Goal: Transaction & Acquisition: Purchase product/service

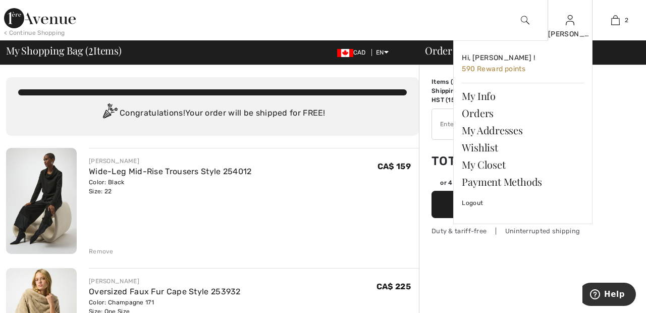
click at [572, 26] on img at bounding box center [570, 20] width 9 height 12
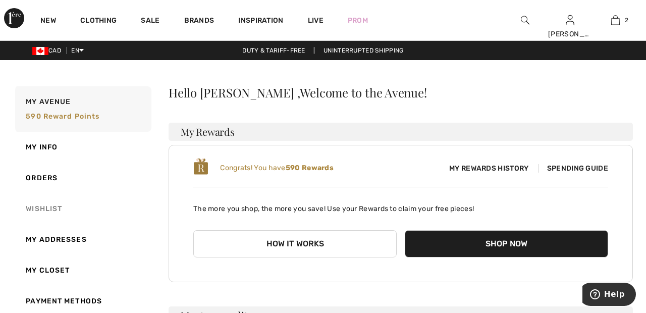
click at [53, 209] on link "Wishlist" at bounding box center [82, 208] width 138 height 31
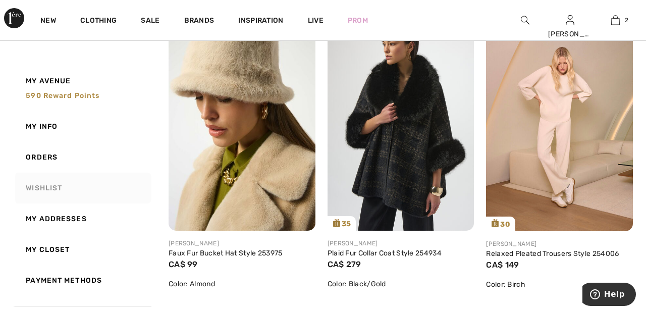
scroll to position [168, 0]
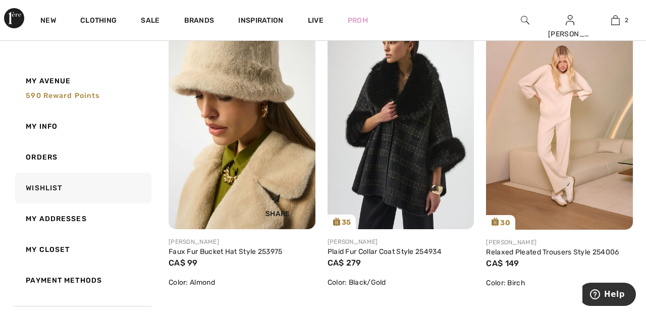
click at [249, 159] on img at bounding box center [242, 120] width 147 height 220
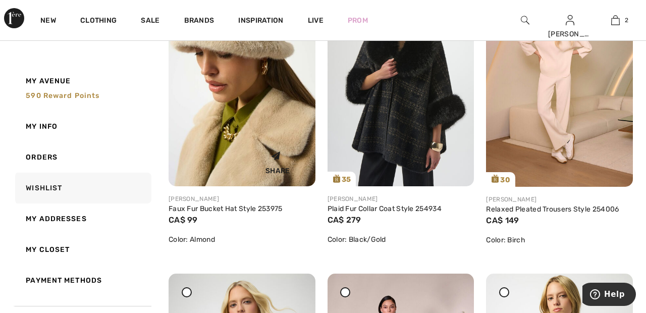
scroll to position [216, 0]
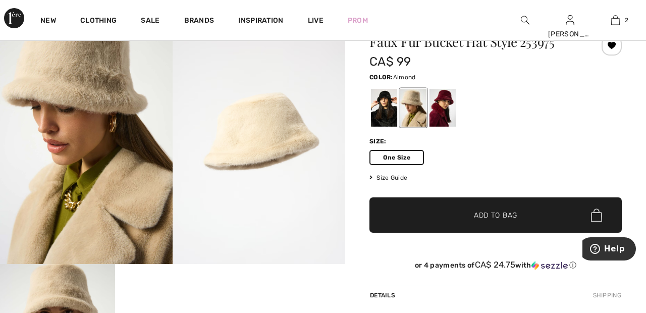
click at [520, 216] on span "✔ Added to Bag Add to Bag" at bounding box center [496, 214] width 252 height 35
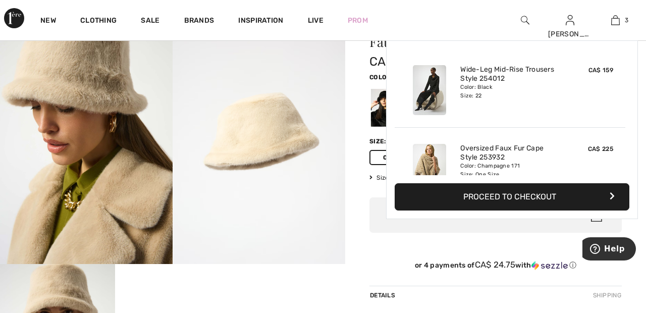
scroll to position [110, 0]
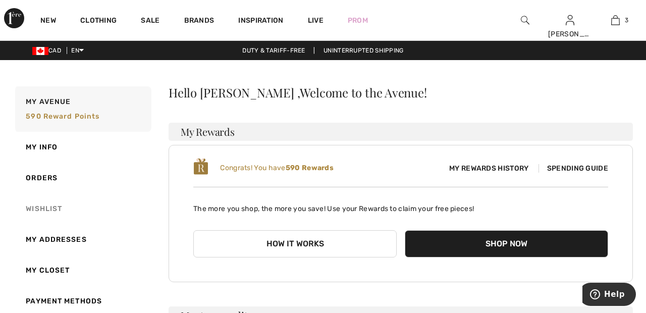
click at [56, 207] on link "Wishlist" at bounding box center [82, 208] width 138 height 31
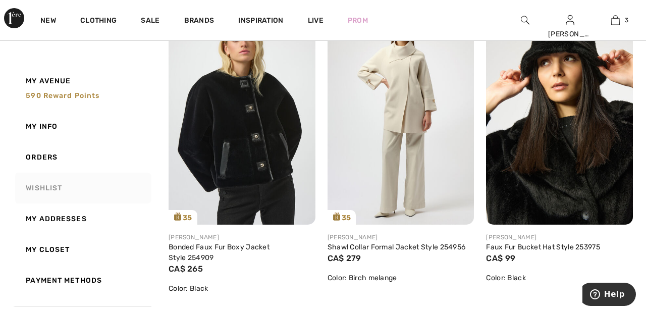
scroll to position [1113, 0]
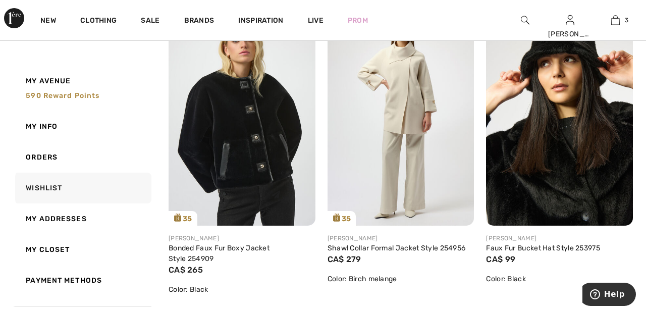
click at [259, 141] on img at bounding box center [242, 116] width 147 height 220
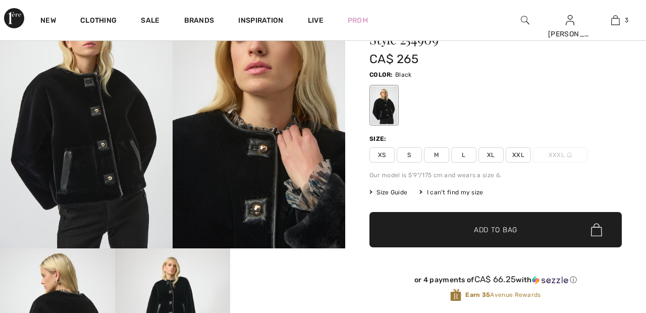
click at [521, 156] on span "XXL" at bounding box center [518, 154] width 25 height 15
click at [521, 227] on span "✔ Added to Bag Add to Bag" at bounding box center [496, 229] width 252 height 35
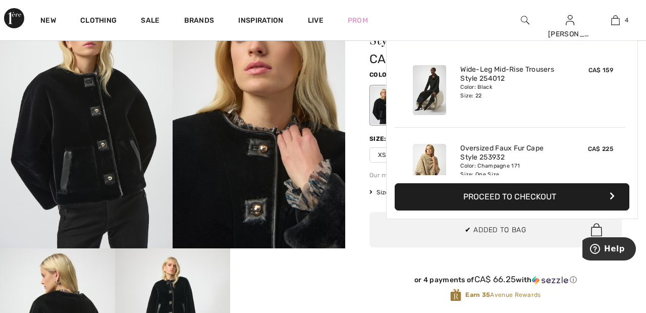
scroll to position [189, 0]
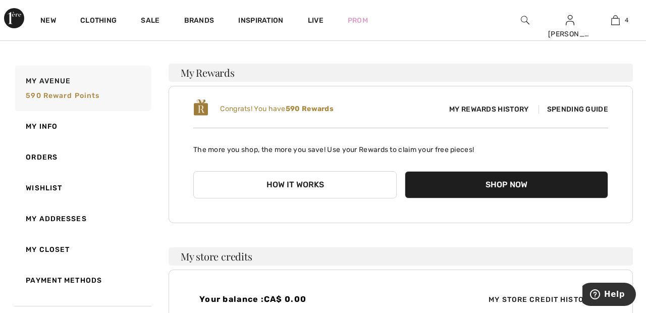
scroll to position [60, 0]
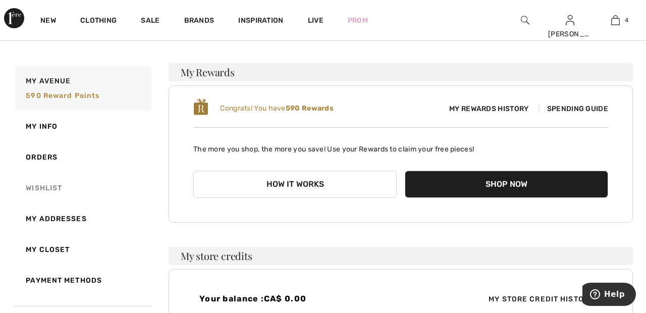
click at [56, 187] on link "Wishlist" at bounding box center [82, 188] width 138 height 31
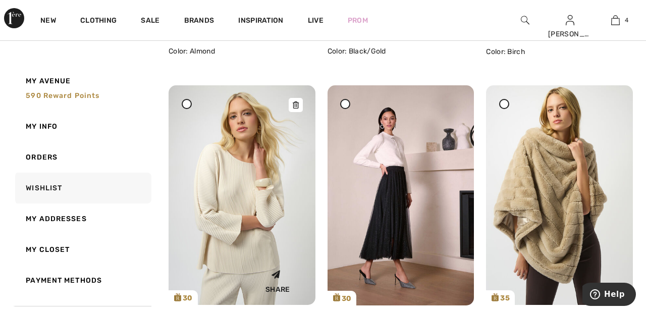
click at [258, 188] on img at bounding box center [242, 195] width 147 height 220
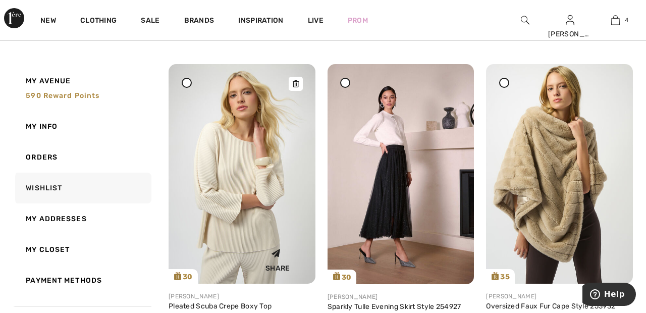
scroll to position [447, 0]
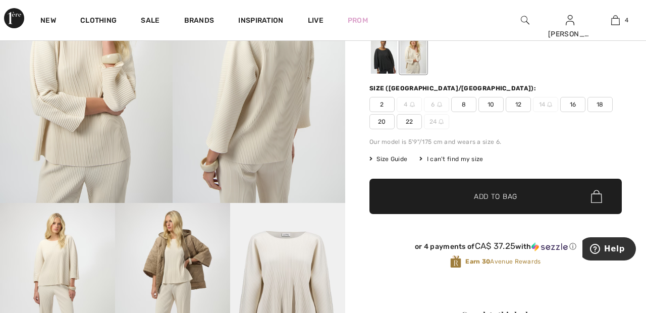
scroll to position [106, 0]
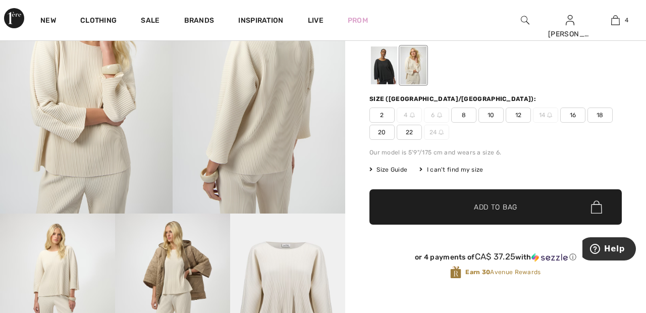
click at [383, 135] on span "20" at bounding box center [382, 132] width 25 height 15
click at [517, 213] on span "✔ Added to Bag Add to Bag" at bounding box center [496, 206] width 252 height 35
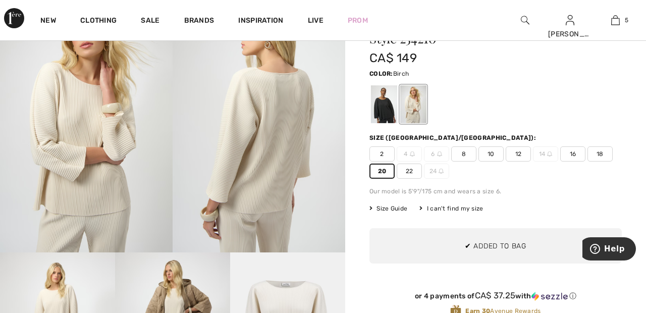
scroll to position [64, 0]
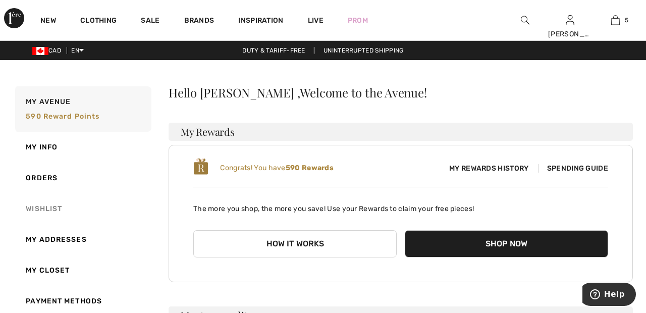
click at [55, 209] on link "Wishlist" at bounding box center [82, 208] width 138 height 31
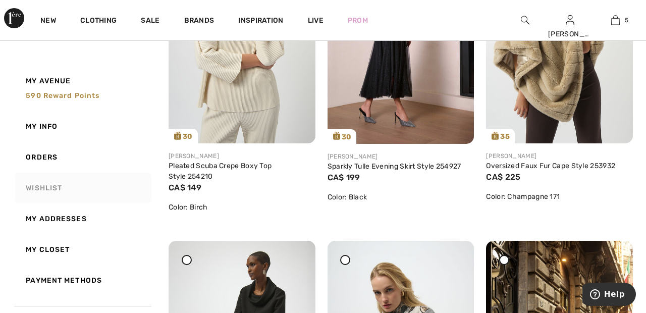
scroll to position [564, 0]
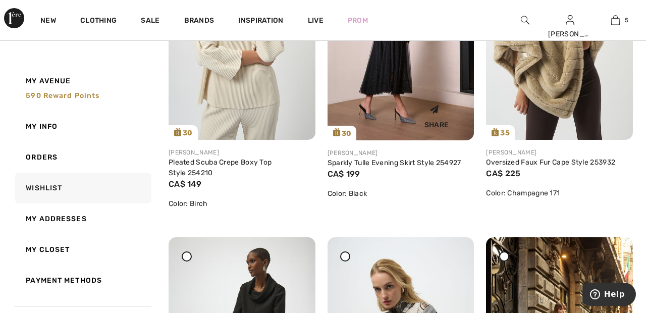
click at [424, 97] on div "Share" at bounding box center [437, 115] width 60 height 36
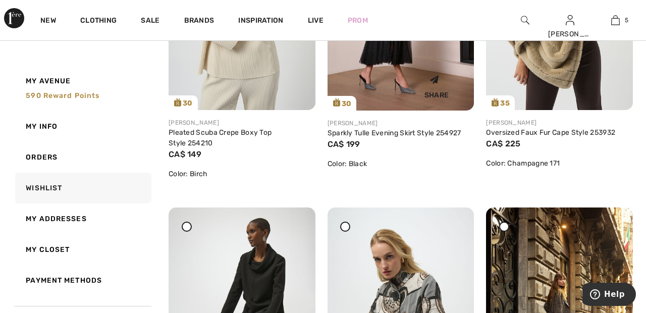
scroll to position [607, 0]
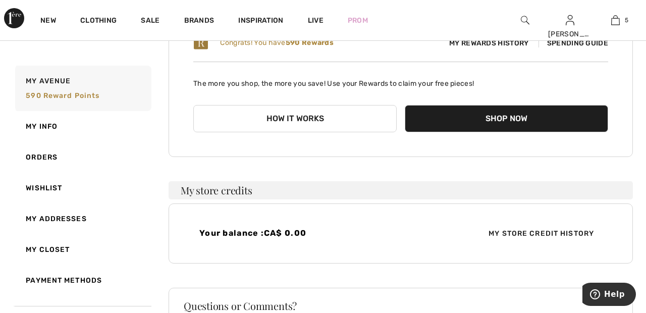
scroll to position [127, 0]
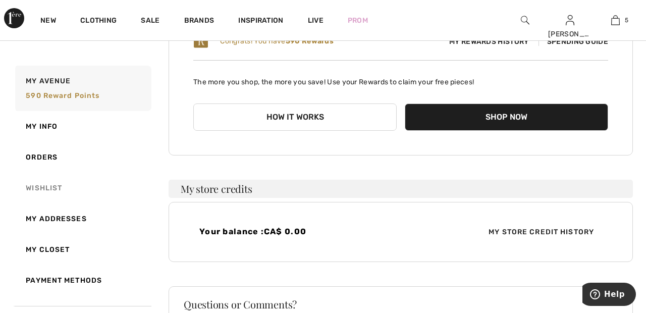
click at [55, 189] on link "Wishlist" at bounding box center [82, 188] width 138 height 31
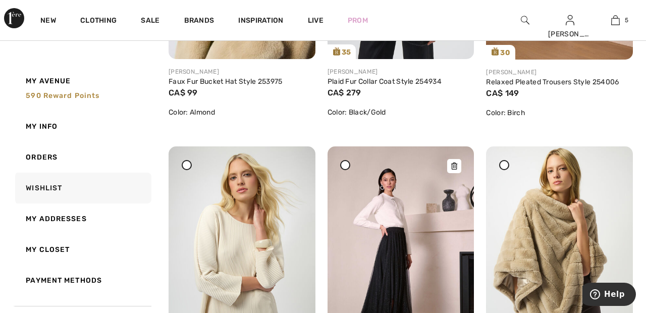
click at [432, 281] on img at bounding box center [401, 256] width 147 height 220
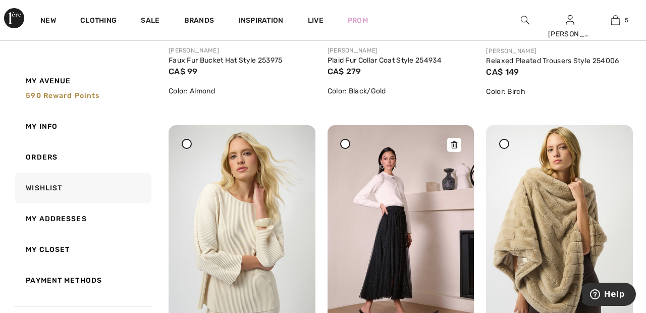
scroll to position [380, 0]
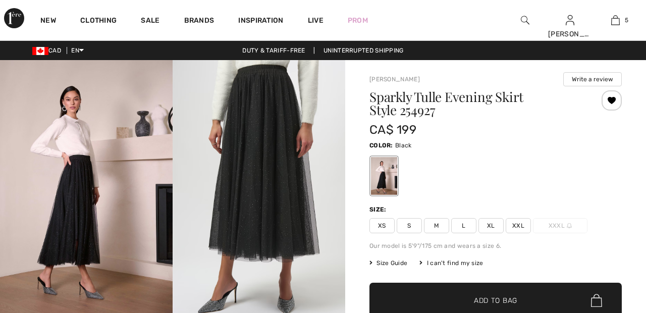
click at [522, 222] on span "XXL" at bounding box center [518, 225] width 25 height 15
click at [515, 298] on span "Add to Bag" at bounding box center [495, 300] width 43 height 11
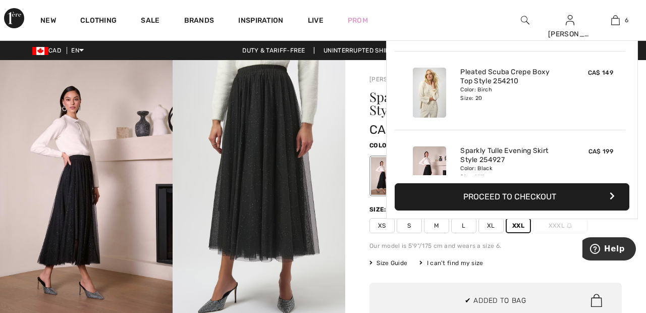
scroll to position [346, 0]
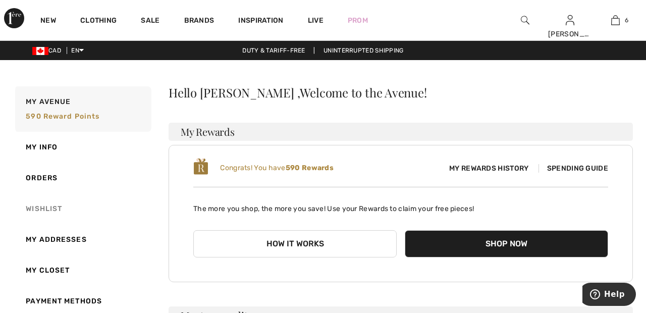
click at [41, 211] on link "Wishlist" at bounding box center [82, 208] width 138 height 31
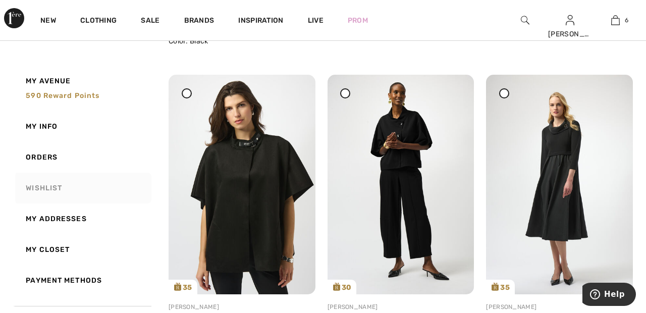
scroll to position [1365, 0]
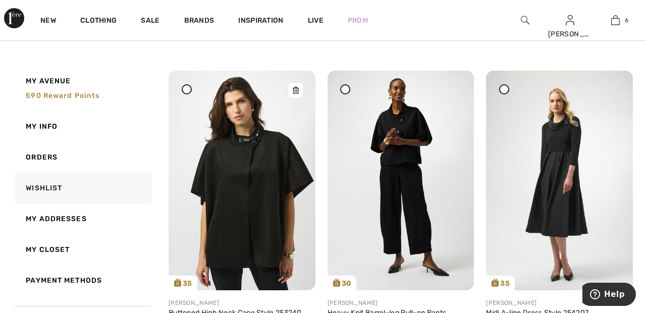
click at [241, 198] on img at bounding box center [242, 181] width 147 height 220
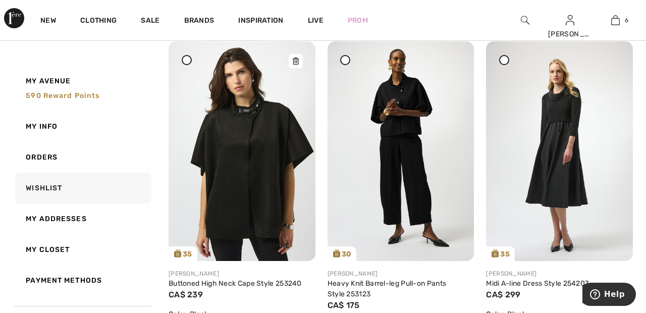
scroll to position [1414, 0]
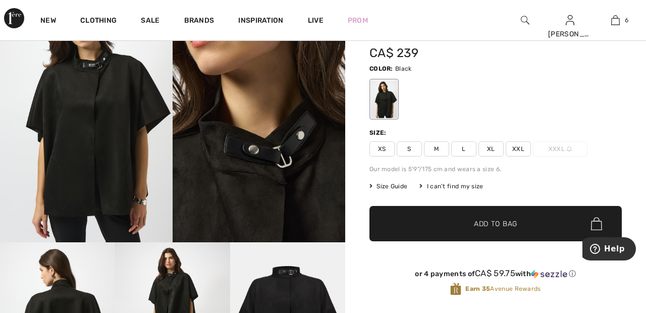
click at [525, 149] on span "XXL" at bounding box center [518, 148] width 25 height 15
click at [514, 226] on span "Add to Bag" at bounding box center [495, 224] width 43 height 11
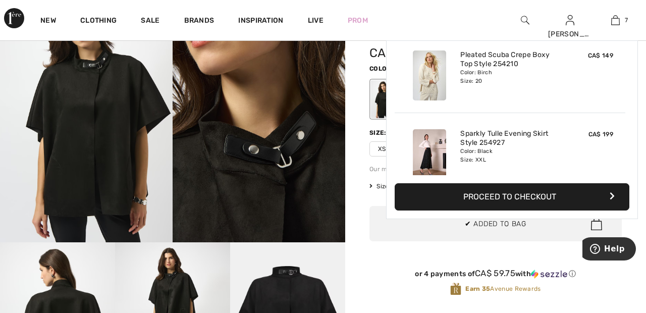
scroll to position [425, 0]
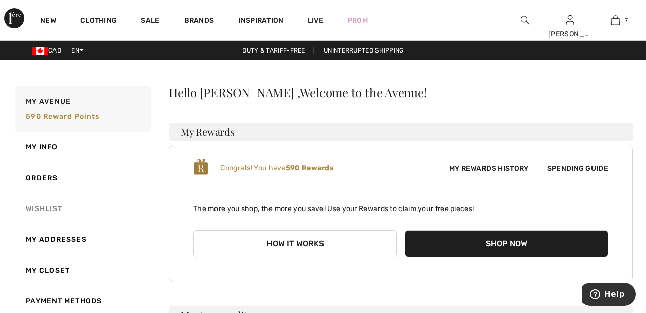
click at [50, 203] on link "Wishlist" at bounding box center [82, 208] width 138 height 31
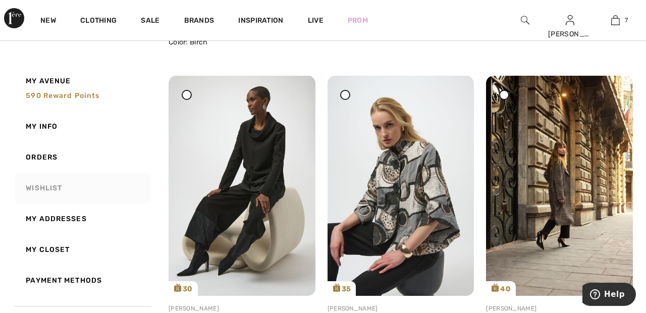
scroll to position [734, 0]
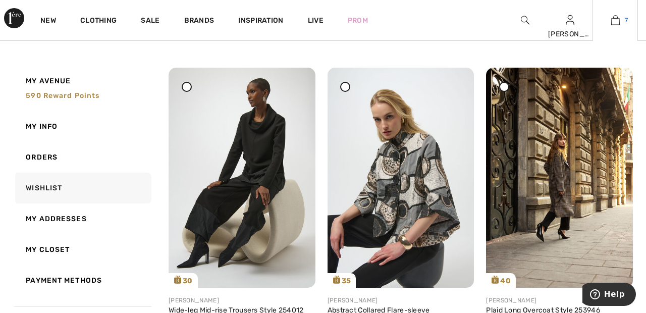
click at [620, 24] on link "7" at bounding box center [615, 20] width 44 height 12
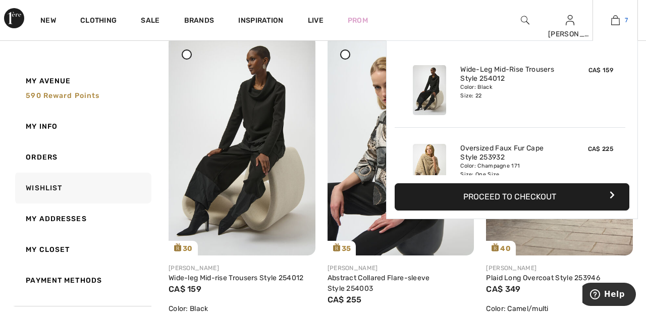
scroll to position [782, 0]
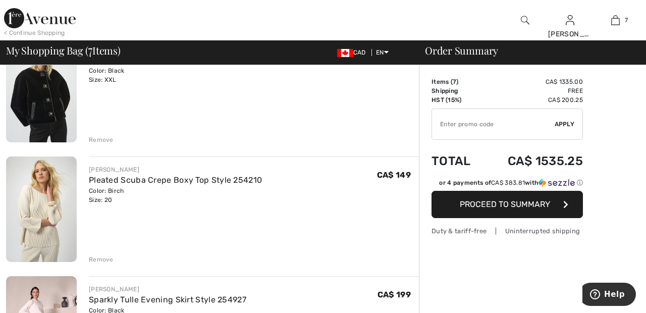
scroll to position [466, 0]
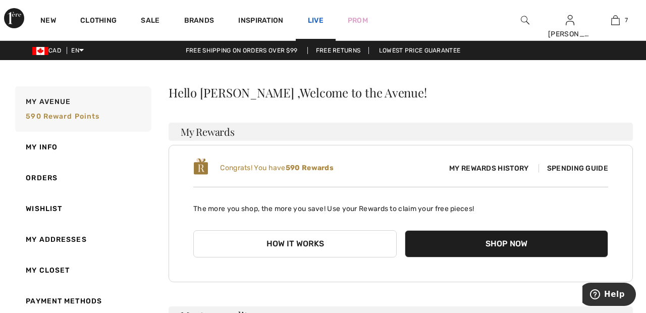
click at [315, 20] on link "Live" at bounding box center [316, 20] width 16 height 11
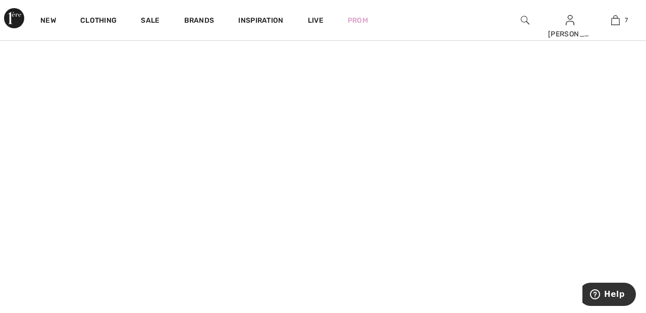
scroll to position [451, 0]
